Goal: Information Seeking & Learning: Find specific fact

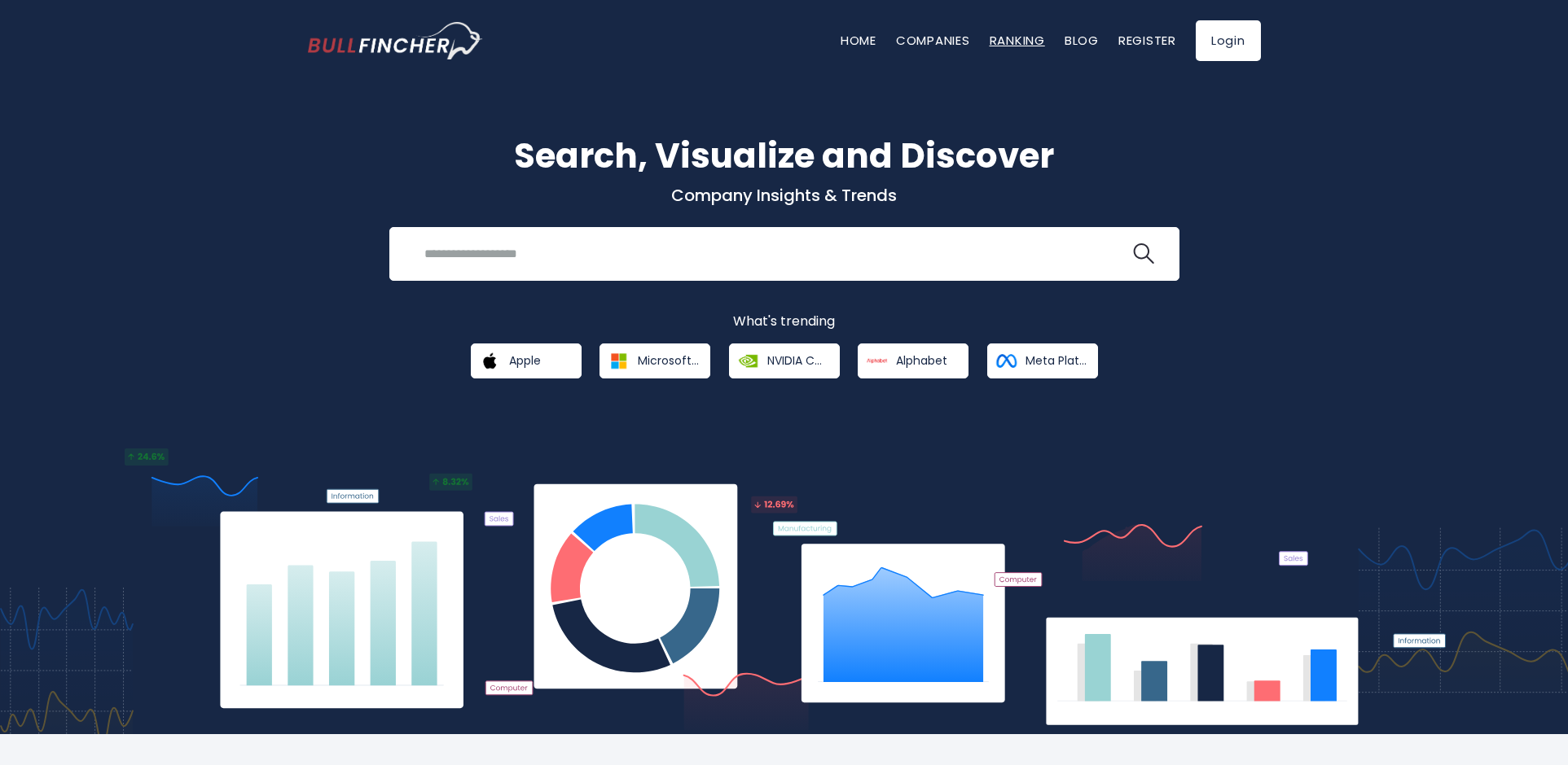
click at [1013, 42] on link "Ranking" at bounding box center [1017, 40] width 55 height 17
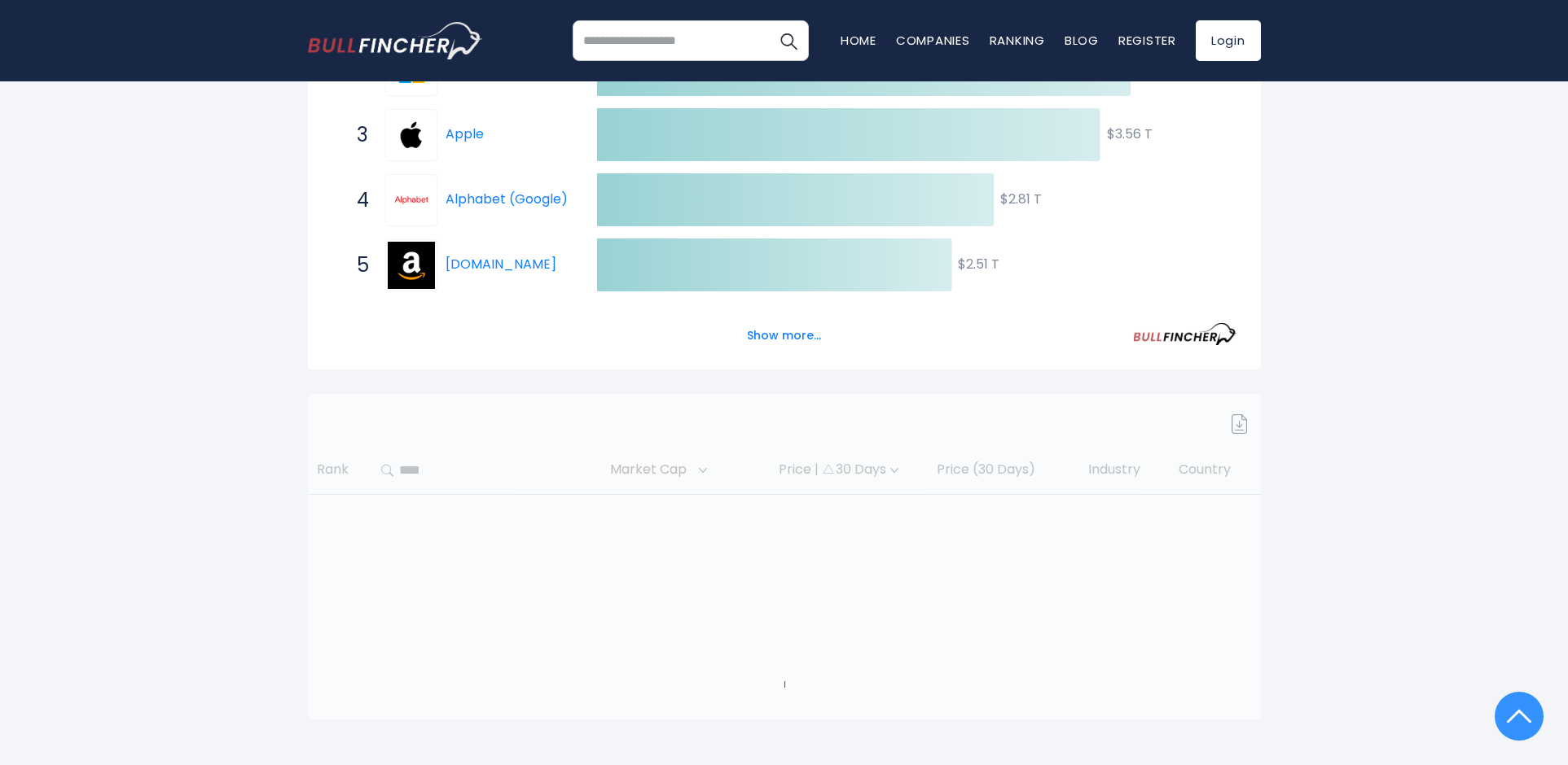
scroll to position [488, 0]
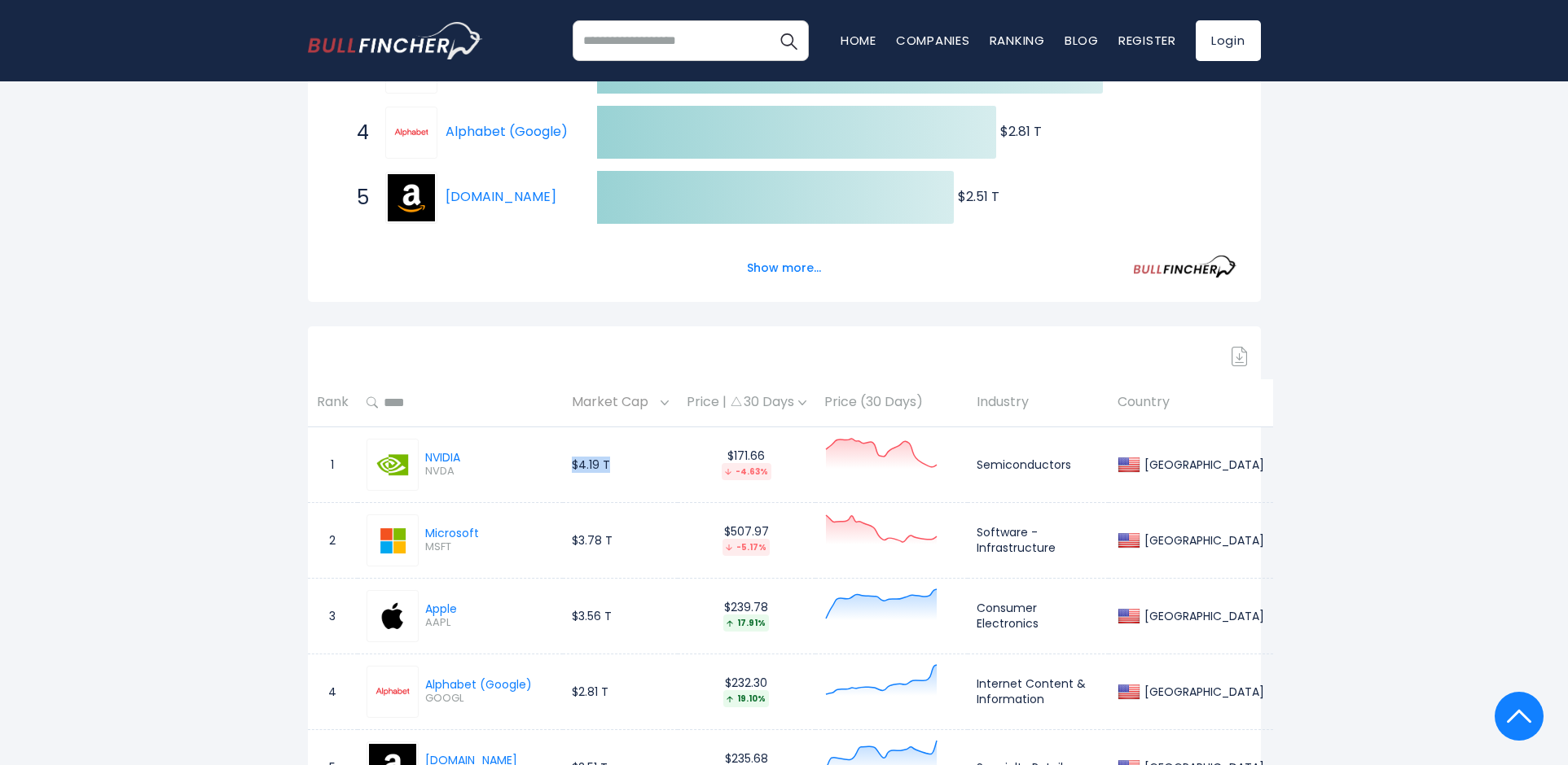
drag, startPoint x: 583, startPoint y: 467, endPoint x: 632, endPoint y: 473, distance: 49.4
click at [632, 473] on td "$4.19 T" at bounding box center [620, 464] width 115 height 76
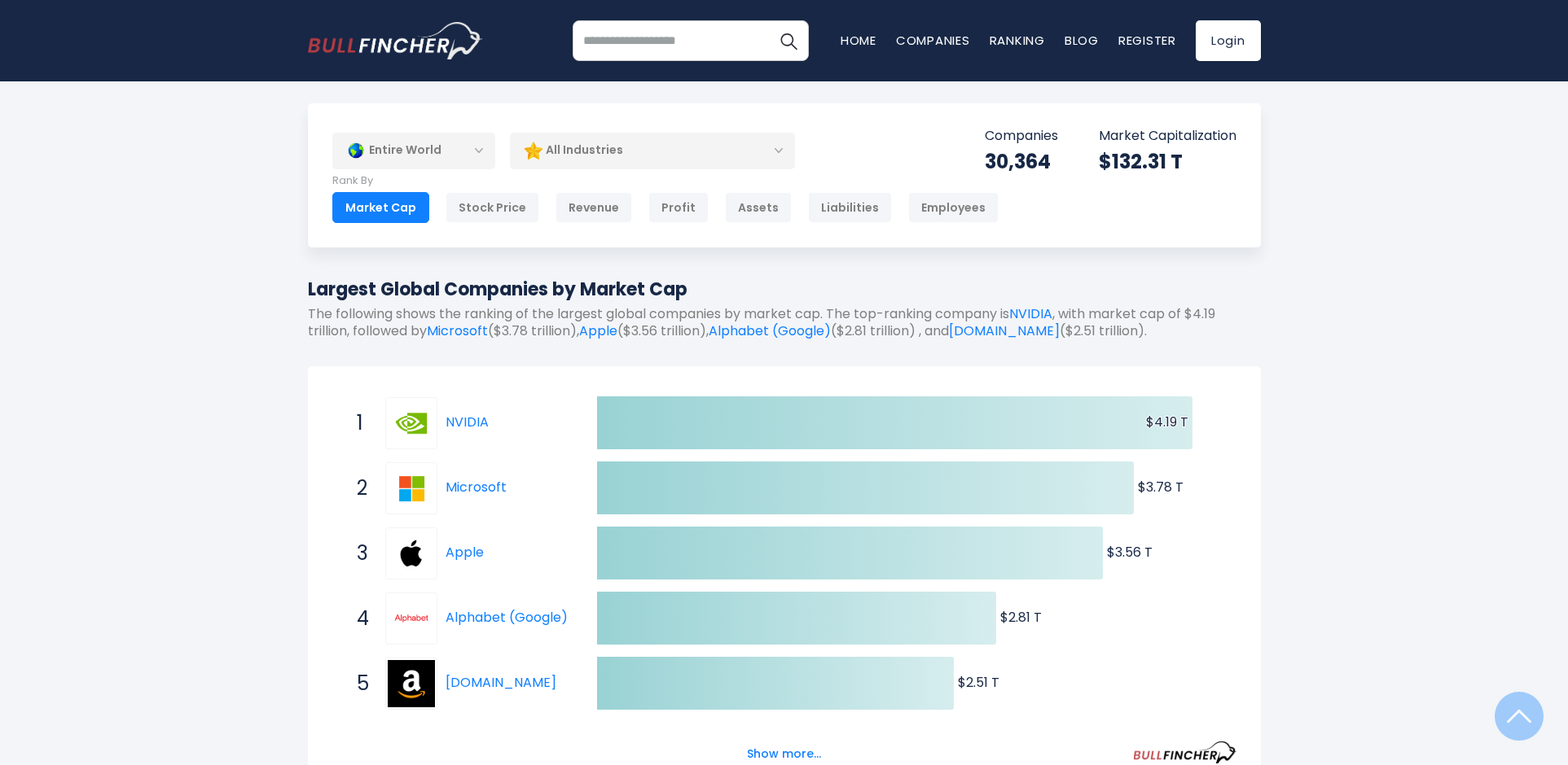
scroll to position [0, 0]
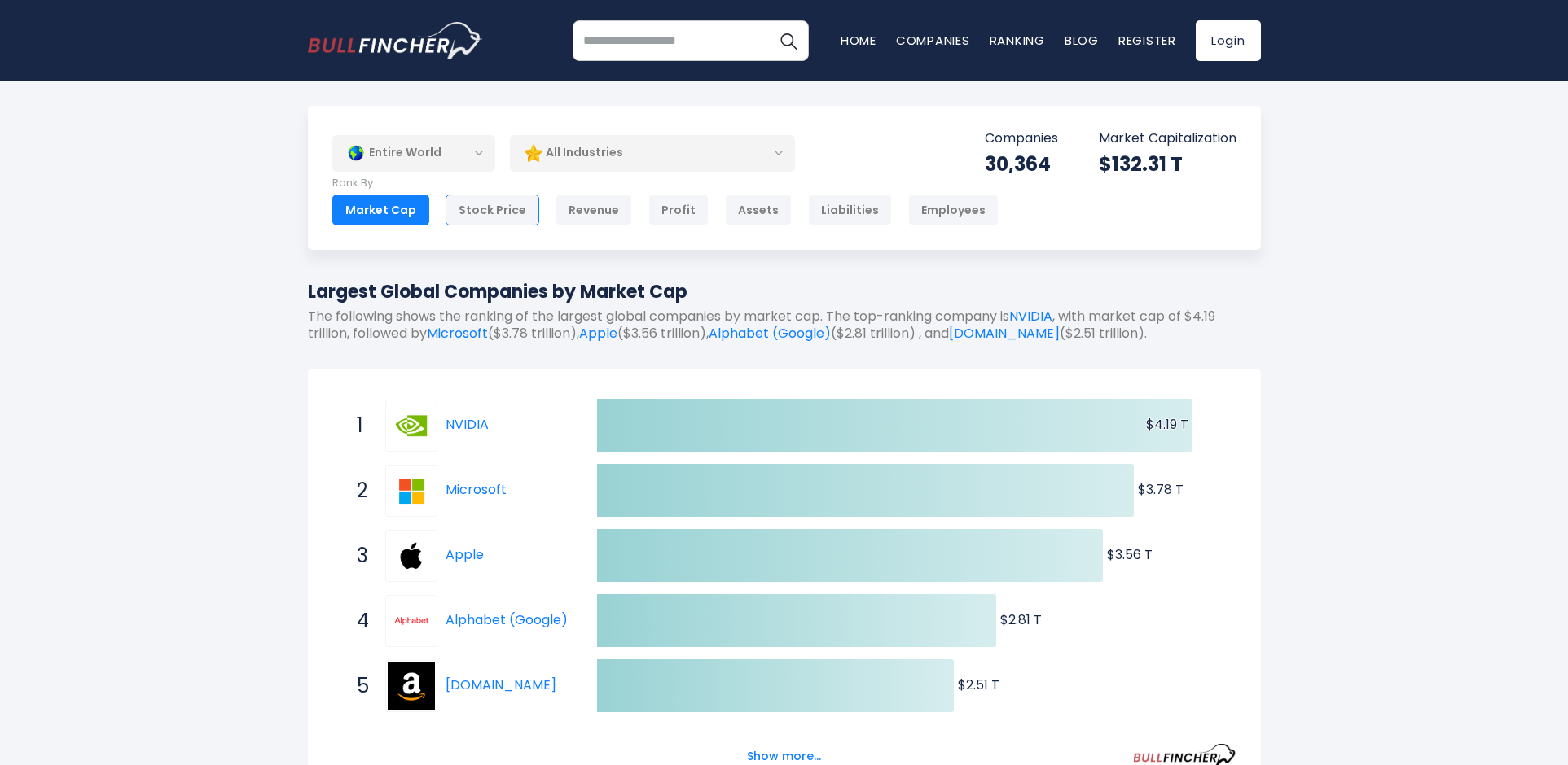
click at [485, 217] on div "Stock Price" at bounding box center [492, 210] width 93 height 31
